Goal: Obtain resource: Obtain resource

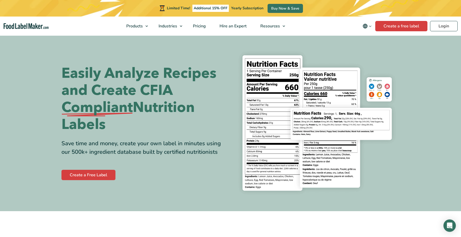
click at [268, 83] on img at bounding box center [317, 122] width 165 height 151
drag, startPoint x: 268, startPoint y: 83, endPoint x: 220, endPoint y: 108, distance: 53.6
click at [220, 110] on h1 "Easily Analyze Recipes and Create CFIA Compliant Nutrition Labels" at bounding box center [143, 99] width 165 height 68
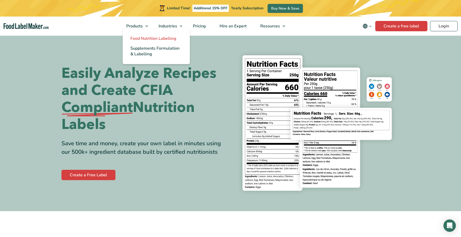
click at [144, 40] on span "Food Nutrition Labelling" at bounding box center [153, 39] width 46 height 6
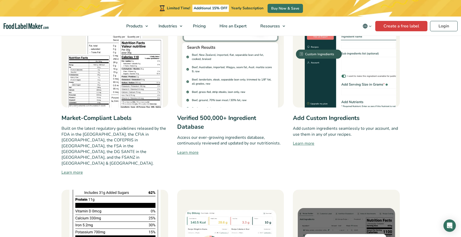
scroll to position [284, 0]
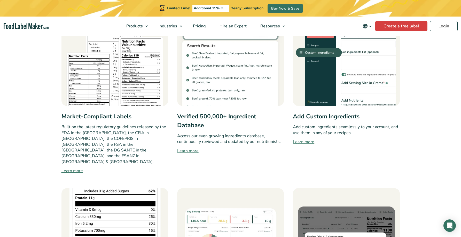
click at [120, 106] on div "Market-Compliant Labels Built on the latest regulatory guidelines released by t…" at bounding box center [114, 86] width 107 height 175
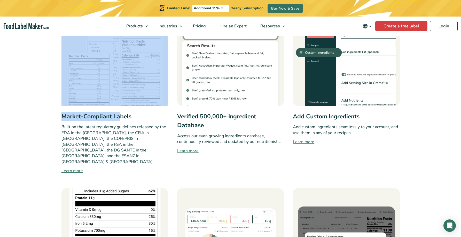
click at [134, 81] on img at bounding box center [114, 52] width 107 height 107
click at [79, 168] on link "Learn more" at bounding box center [114, 171] width 107 height 6
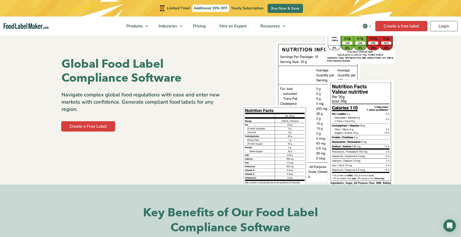
scroll to position [26, 0]
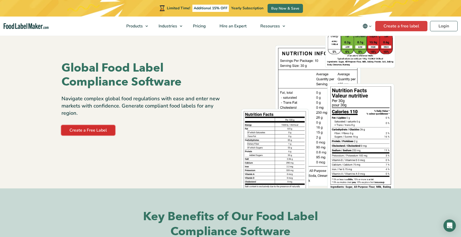
click at [94, 129] on link "Create a Free Label" at bounding box center [88, 130] width 54 height 10
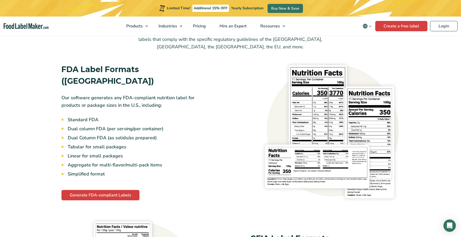
scroll to position [517, 0]
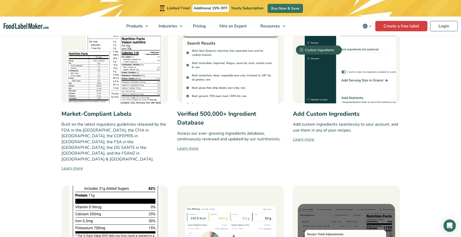
scroll to position [284, 0]
